Goal: Task Accomplishment & Management: Manage account settings

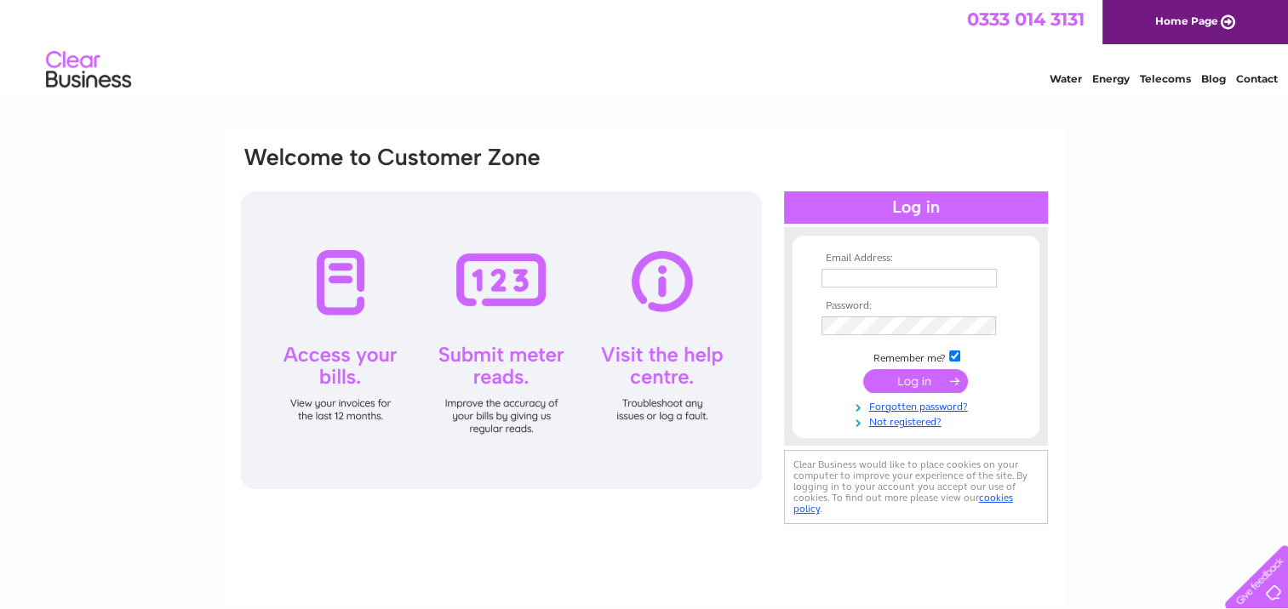
click at [873, 285] on input "text" at bounding box center [908, 278] width 175 height 19
type input "[EMAIL_ADDRESS][DOMAIN_NAME]"
click at [863, 370] on input "submit" at bounding box center [915, 382] width 105 height 24
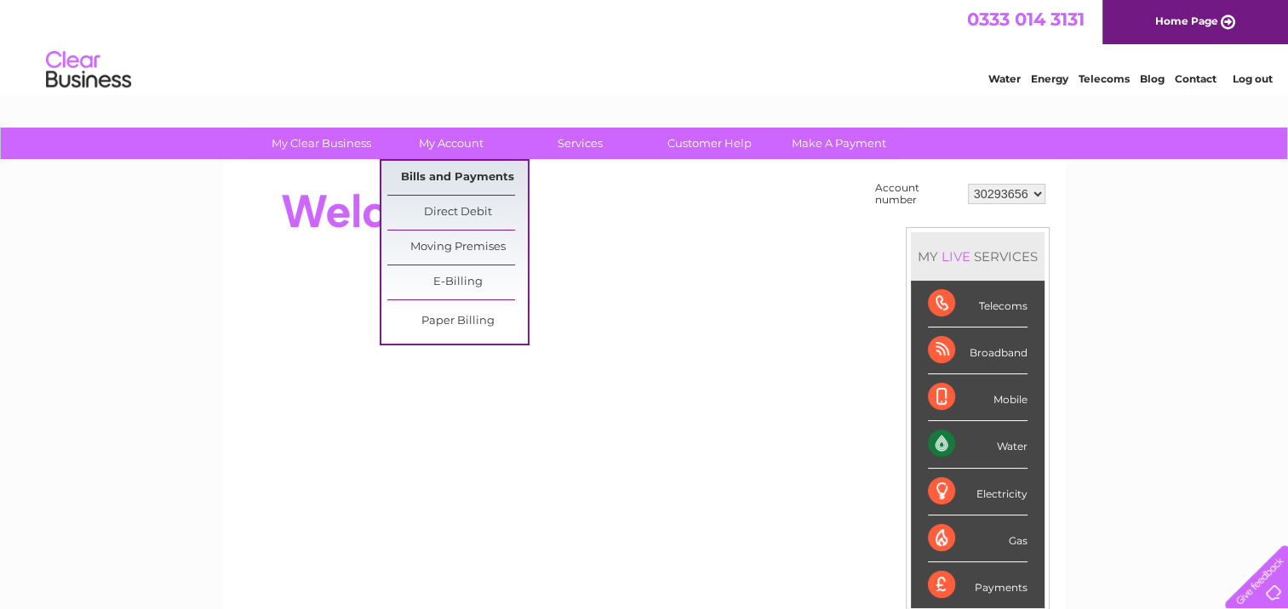
click at [463, 183] on link "Bills and Payments" at bounding box center [457, 178] width 140 height 34
click at [455, 172] on link "Bills and Payments" at bounding box center [457, 178] width 140 height 34
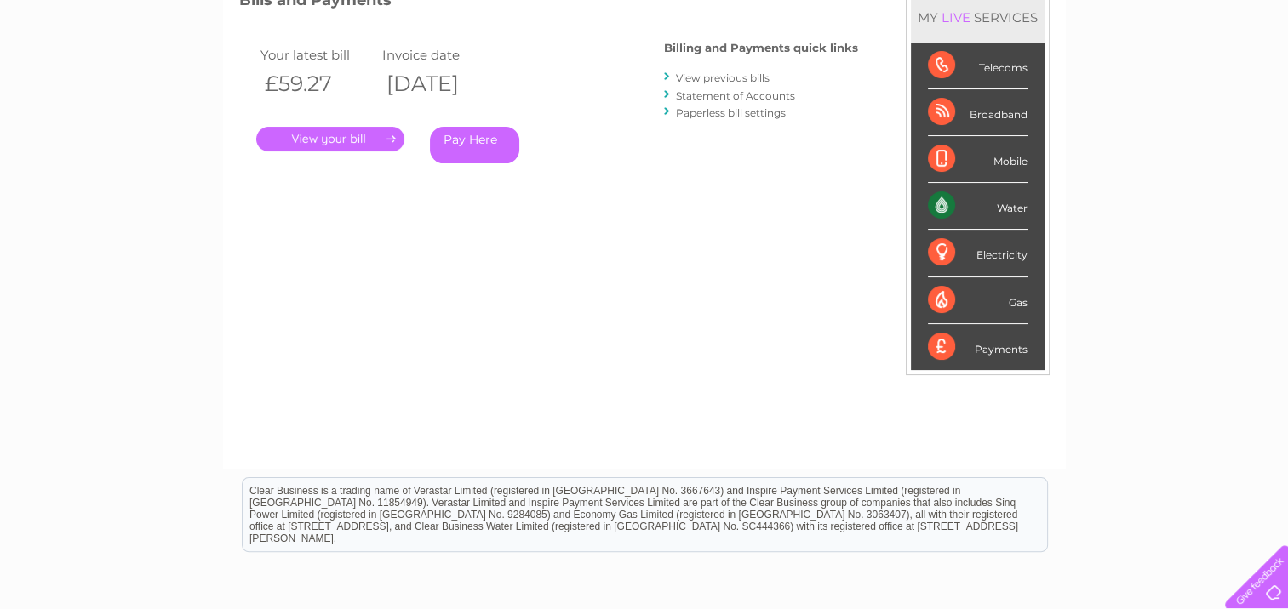
click at [326, 146] on link "." at bounding box center [330, 139] width 148 height 25
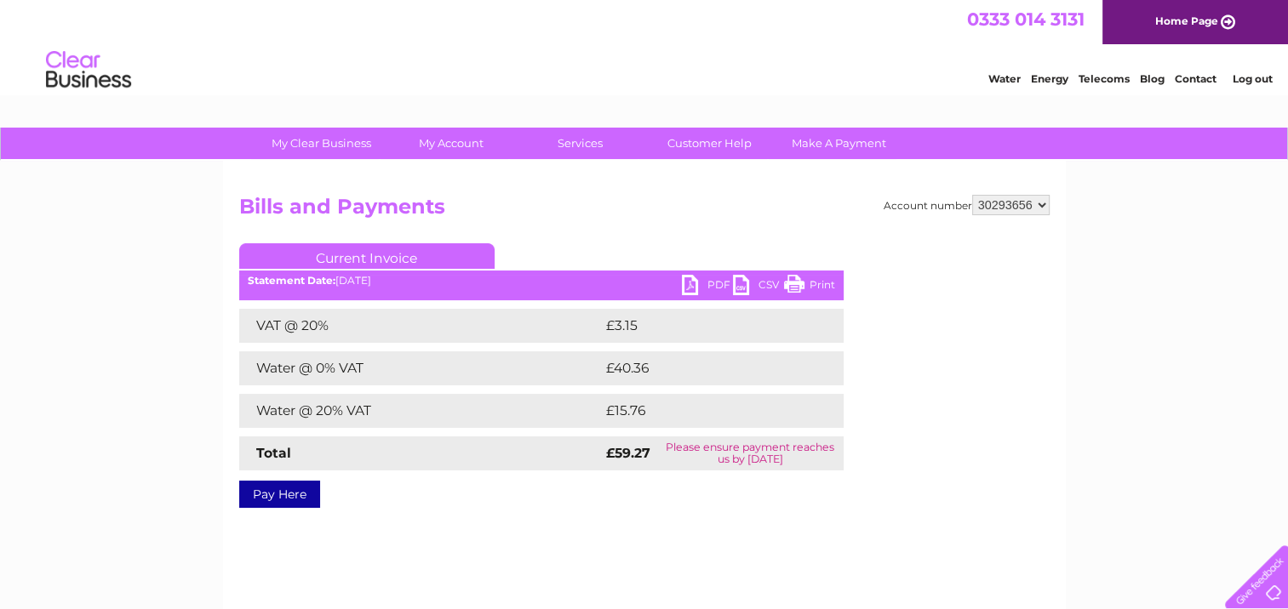
click at [701, 279] on link "PDF" at bounding box center [707, 287] width 51 height 25
click at [1257, 76] on link "Log out" at bounding box center [1252, 78] width 40 height 13
